Goal: Check status: Check status

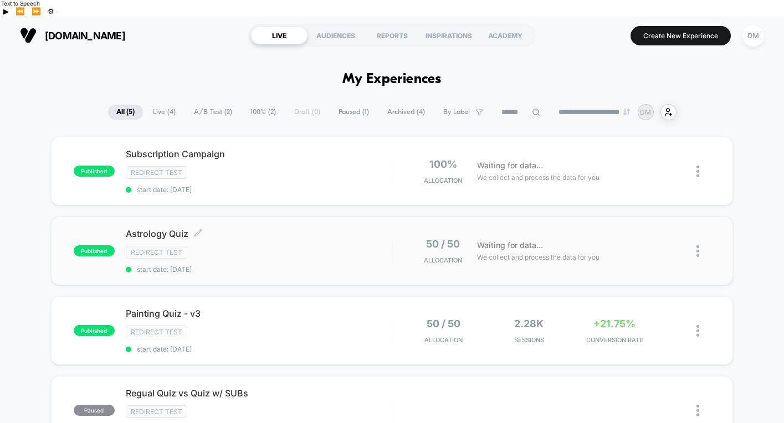
click at [273, 265] on span "start date: 8/19/2025" at bounding box center [259, 269] width 266 height 8
